Goal: Communication & Community: Answer question/provide support

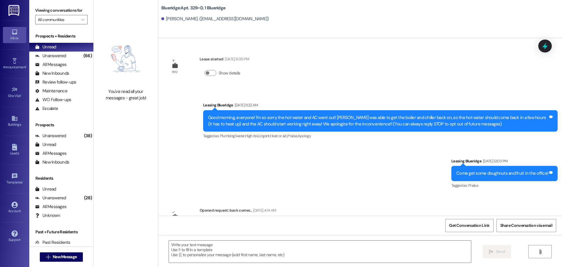
scroll to position [2624, 0]
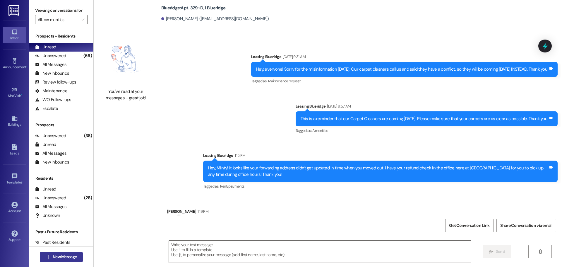
click at [52, 257] on span "New Message" at bounding box center [65, 257] width 26 height 6
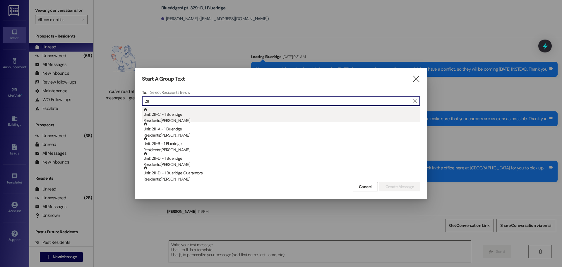
type input "211"
click at [184, 118] on div "Residents: [PERSON_NAME]" at bounding box center [282, 120] width 277 height 6
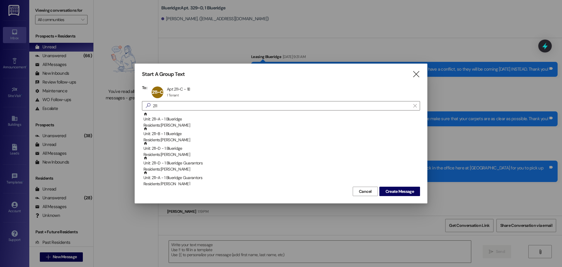
click at [184, 118] on div "Unit: 211~A - 1 Blueridge Residents: [PERSON_NAME]" at bounding box center [282, 120] width 277 height 17
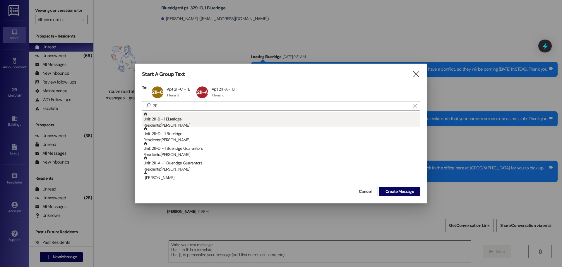
click at [186, 120] on div "Unit: 211~B - 1 Blueridge Residents: [PERSON_NAME]" at bounding box center [282, 120] width 277 height 17
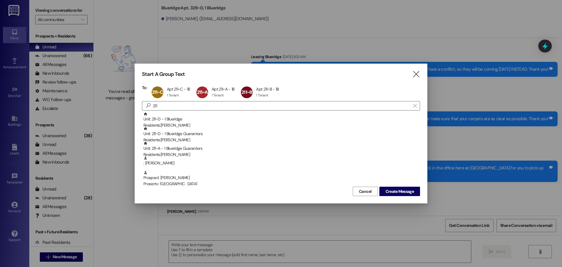
click at [186, 120] on div "Unit: 211~D - 1 Blueridge Residents: [PERSON_NAME]" at bounding box center [282, 120] width 277 height 17
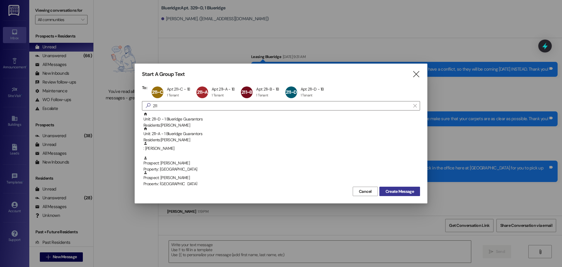
click at [398, 191] on span "Create Message" at bounding box center [400, 191] width 28 height 6
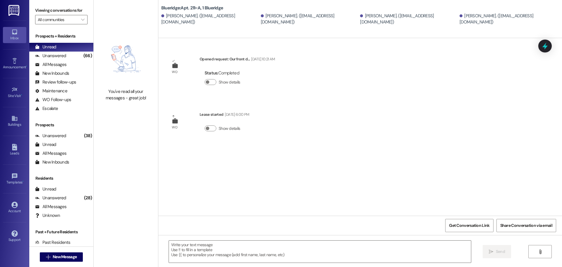
scroll to position [0, 0]
click at [351, 252] on textarea at bounding box center [320, 251] width 302 height 22
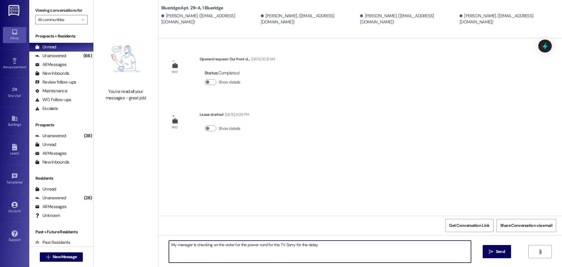
type textarea "My manager is checking on the order for the power cord for the TV. Sorry for th…"
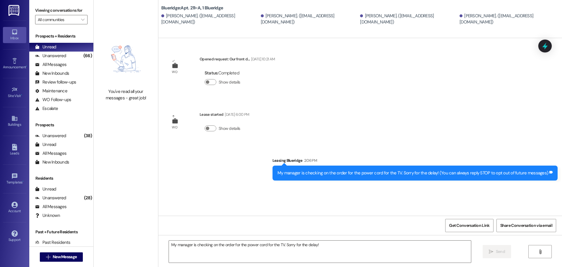
click at [326, 190] on div "WO Opened request: Our front d... [DATE] 10:21 AM Status : Completed Show detai…" at bounding box center [360, 127] width 404 height 178
click at [296, 119] on div "WO Opened request: Our front d... [DATE] 10:21 AM Status : Completed Show detai…" at bounding box center [360, 127] width 404 height 178
click at [65, 56] on div "Unanswered (66)" at bounding box center [61, 56] width 64 height 9
click at [62, 48] on div "Unread (0)" at bounding box center [61, 47] width 64 height 9
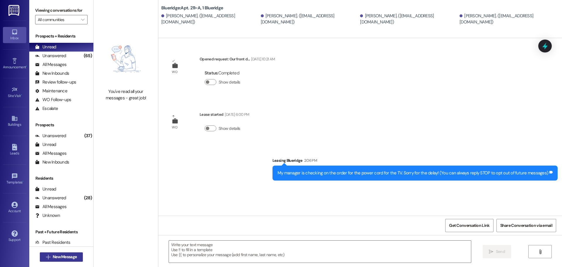
click at [74, 260] on span "New Message" at bounding box center [65, 257] width 24 height 6
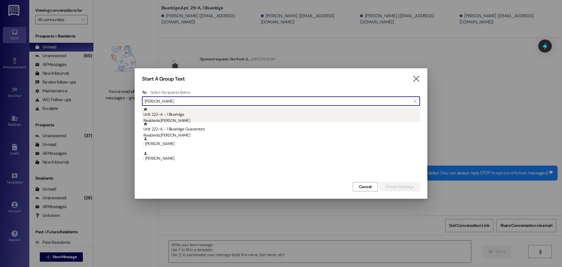
type input "[PERSON_NAME]"
click at [152, 115] on div "Unit: 222~A - 1 Blueridge Residents: [PERSON_NAME]" at bounding box center [282, 115] width 277 height 17
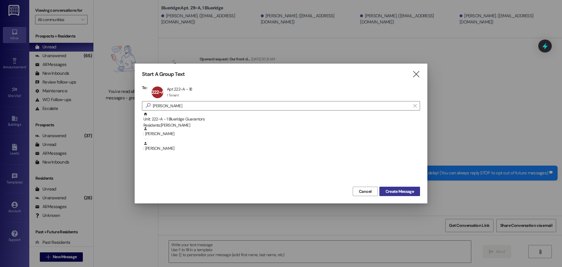
click at [412, 189] on span "Create Message" at bounding box center [400, 191] width 28 height 6
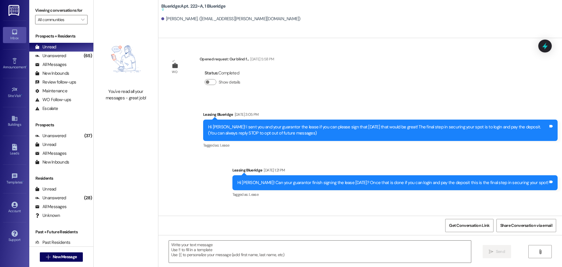
scroll to position [15488, 0]
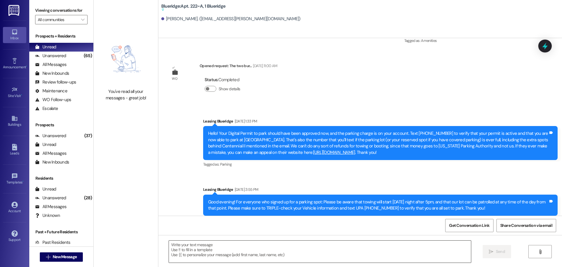
drag, startPoint x: 366, startPoint y: 251, endPoint x: 378, endPoint y: 251, distance: 12.0
click at [368, 250] on textarea at bounding box center [320, 251] width 302 height 22
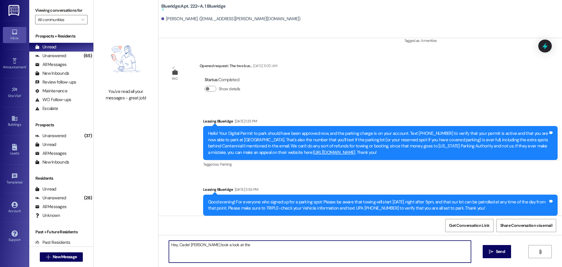
click at [233, 248] on textarea "Hey, Cade! [PERSON_NAME] took a look at the" at bounding box center [320, 251] width 302 height 22
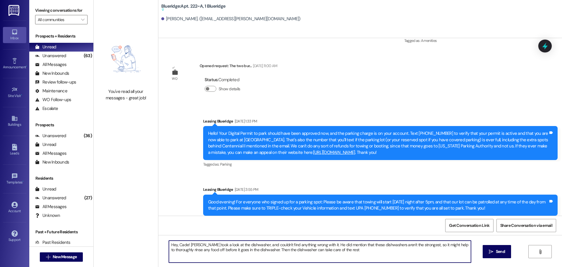
type textarea "Hey, Cade! [PERSON_NAME] took a look at the dishwasher, and couldn't find anyth…"
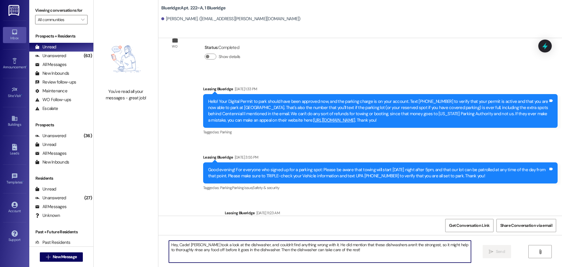
scroll to position [15452, 0]
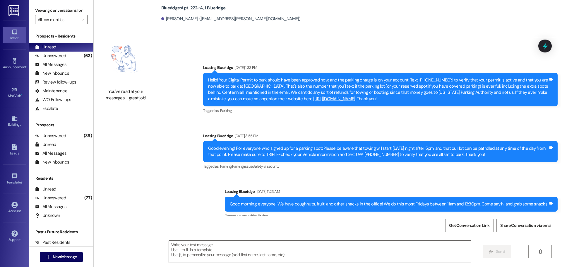
click at [400, 184] on div "Announcement, sent via SMS Leasing Blueridge [DATE] 11:23 AM Good morning, ever…" at bounding box center [392, 204] width 342 height 41
click at [412, 233] on div "Sent via SMS Leasing Blueridge 2:41 PM Hey, Cade! [PERSON_NAME] took a look at …" at bounding box center [381, 252] width 364 height 38
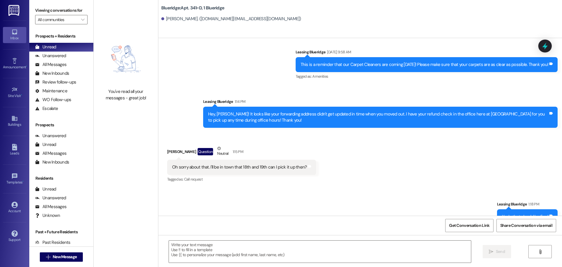
scroll to position [9172, 0]
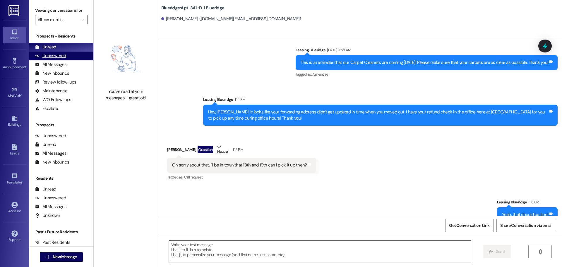
click at [56, 55] on div "Unanswered" at bounding box center [50, 56] width 31 height 6
click at [57, 47] on div "Unread (0)" at bounding box center [61, 47] width 64 height 9
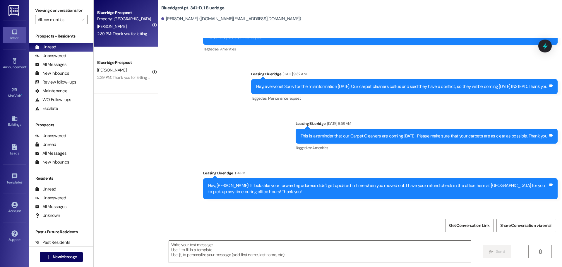
click at [136, 23] on div "H. Shill" at bounding box center [124, 26] width 55 height 7
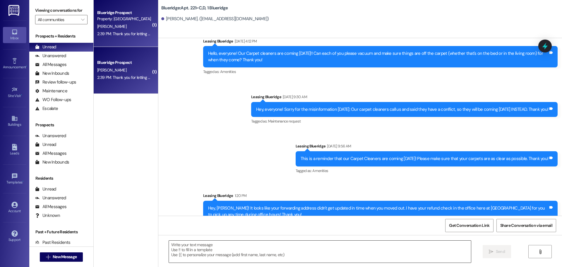
scroll to position [23189, 0]
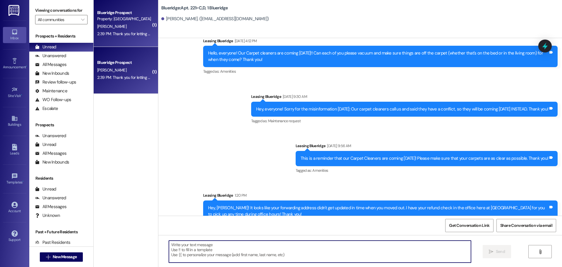
click at [283, 257] on textarea at bounding box center [320, 251] width 302 height 22
type textarea "Yeah, that's totally fine!"
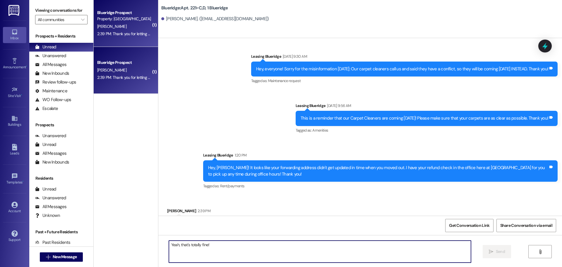
scroll to position [23230, 0]
